Goal: Check status: Check status

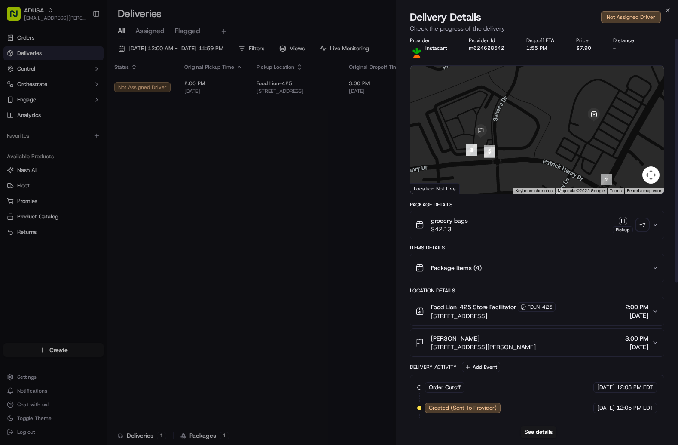
scroll to position [1, 0]
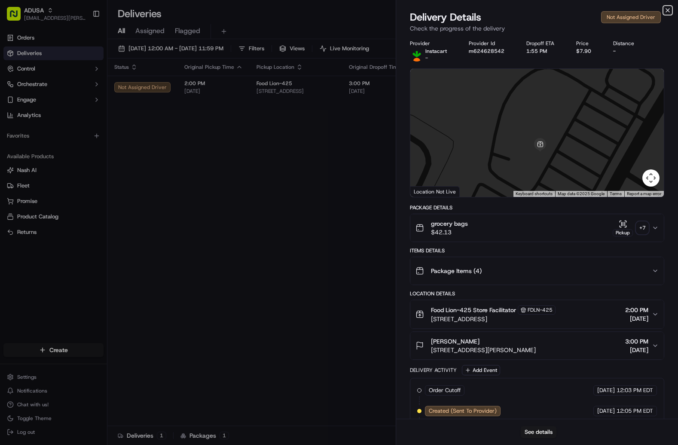
click at [669, 12] on icon "button" at bounding box center [668, 10] width 7 height 7
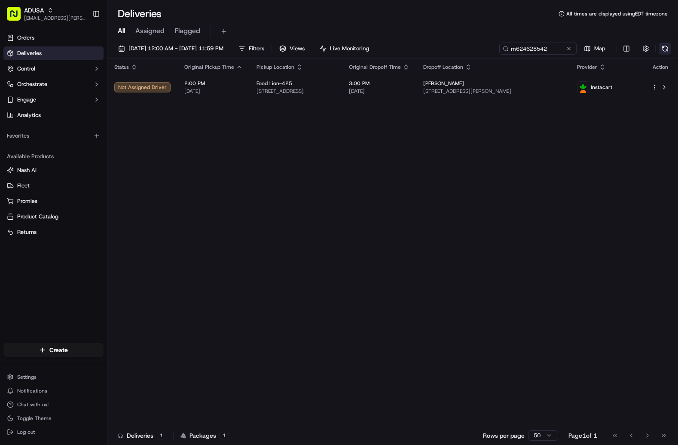
click at [664, 52] on button at bounding box center [665, 49] width 12 height 12
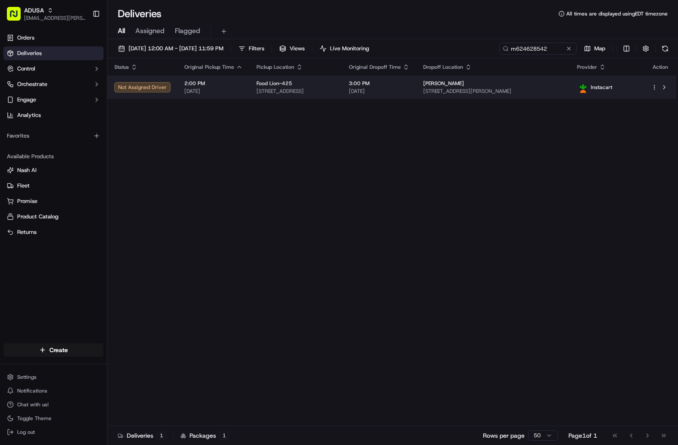
click at [233, 94] on span "[DATE]" at bounding box center [213, 91] width 58 height 7
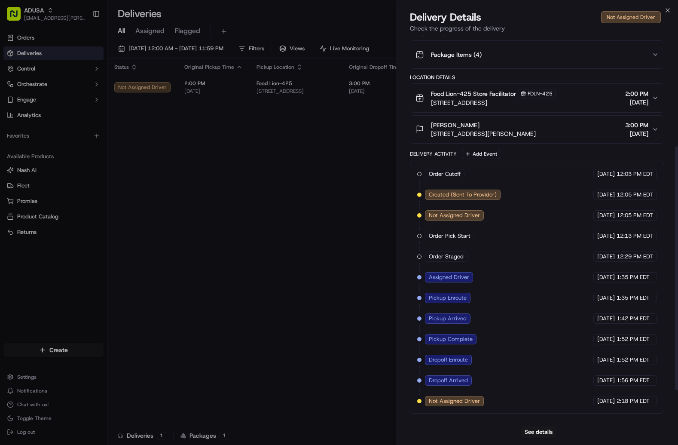
scroll to position [0, 0]
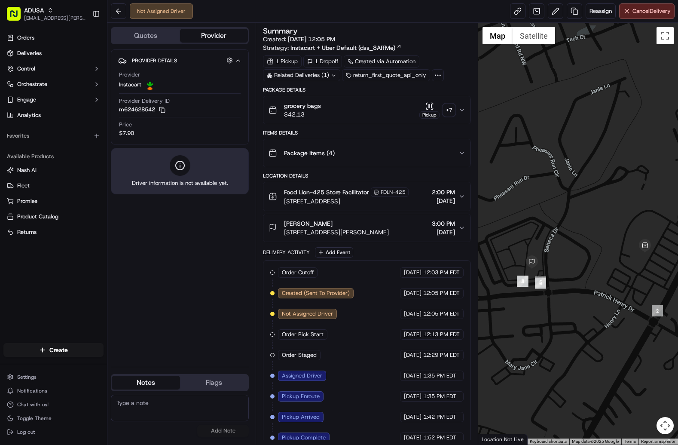
scroll to position [71, 0]
